Goal: Task Accomplishment & Management: Use online tool/utility

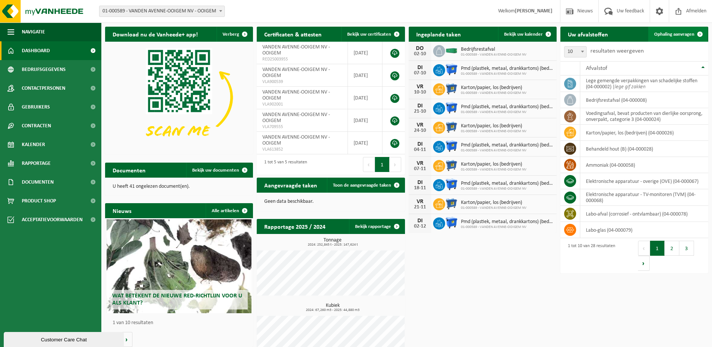
click at [687, 35] on span "Ophaling aanvragen" at bounding box center [674, 34] width 40 height 5
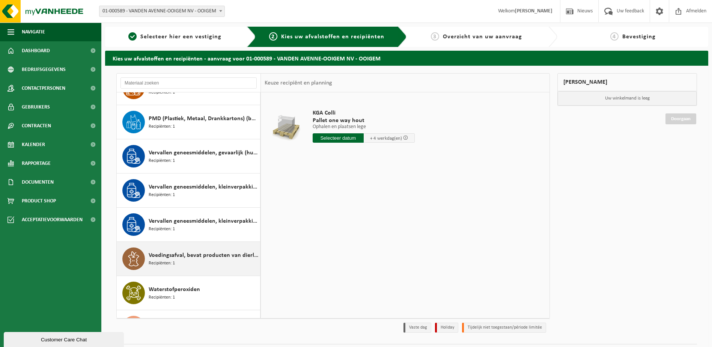
click at [192, 268] on div "Voedingsafval, bevat producten van dierlijke oorsprong, onverpakt, categorie 3 …" at bounding box center [204, 258] width 110 height 23
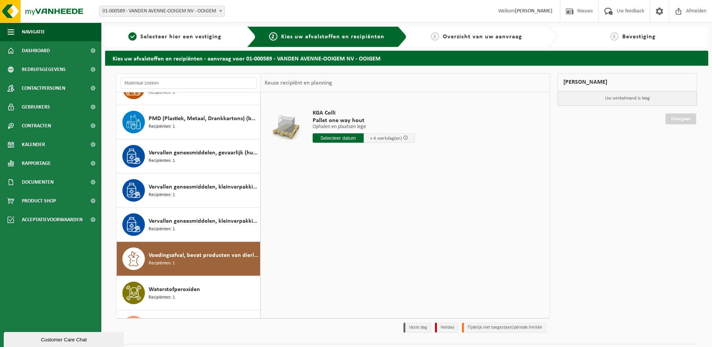
scroll to position [697, 0]
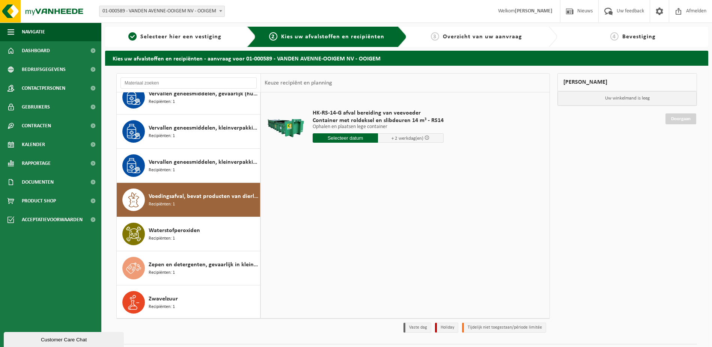
click at [347, 137] on input "text" at bounding box center [346, 137] width 66 height 9
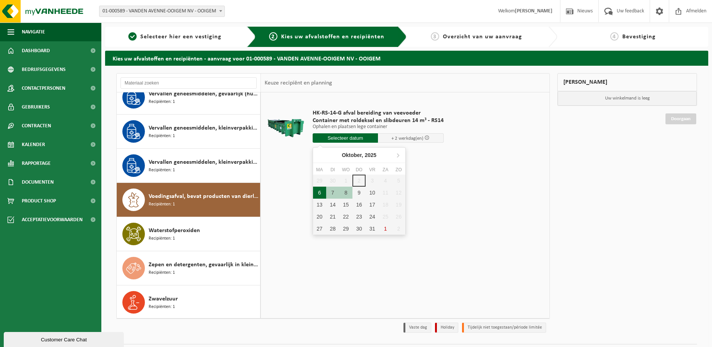
click at [322, 194] on div "6" at bounding box center [319, 192] width 13 height 12
type input "Van [DATE]"
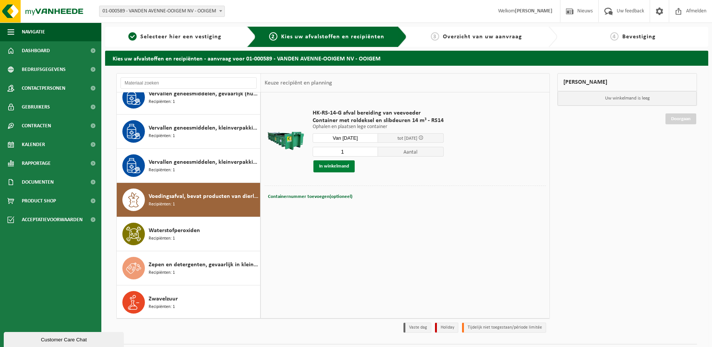
click at [334, 167] on button "In winkelmand" at bounding box center [333, 166] width 41 height 12
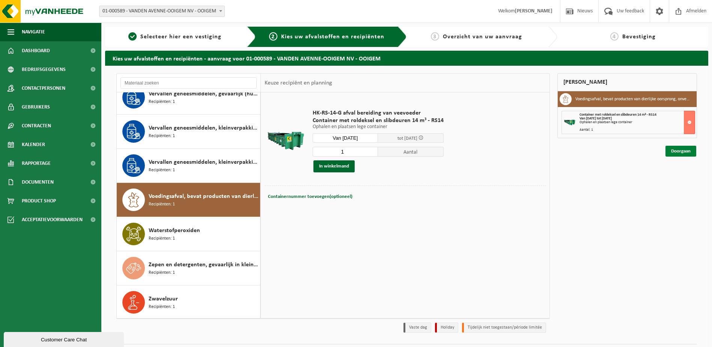
click at [678, 153] on link "Doorgaan" at bounding box center [680, 151] width 31 height 11
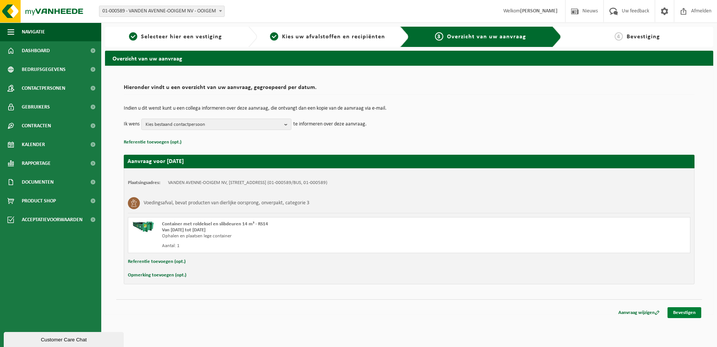
click at [691, 312] on link "Bevestigen" at bounding box center [685, 312] width 34 height 11
